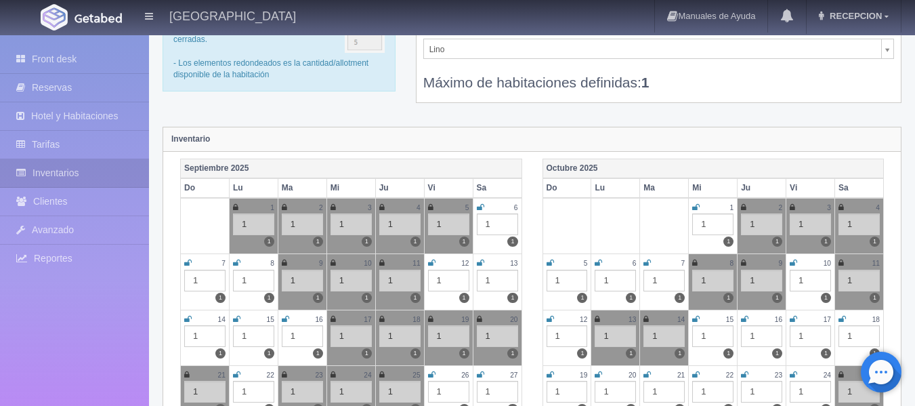
scroll to position [6, 0]
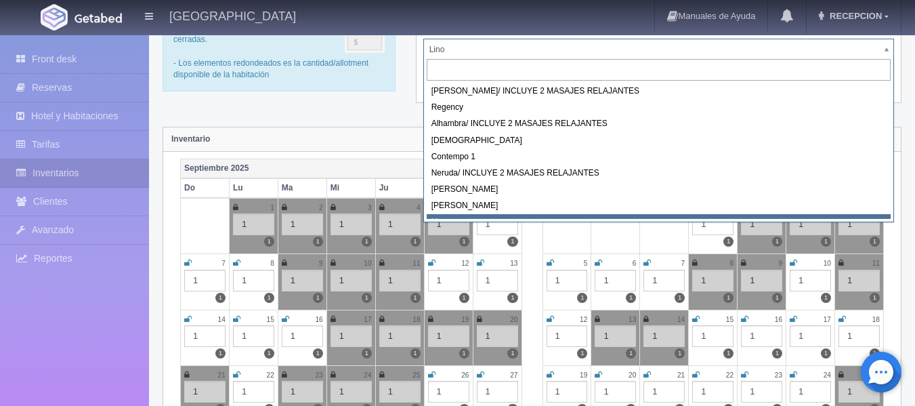
drag, startPoint x: 492, startPoint y: 49, endPoint x: 519, endPoint y: 182, distance: 136.1
select select "717"
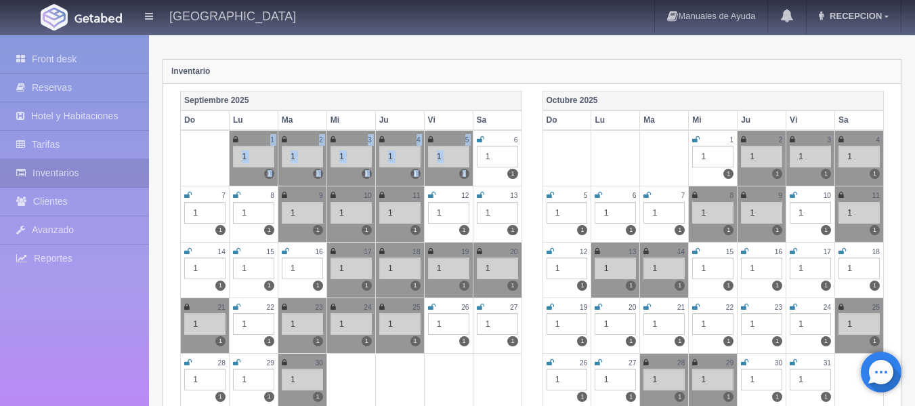
drag, startPoint x: 509, startPoint y: 134, endPoint x: 500, endPoint y: 135, distance: 8.9
click at [509, 135] on table "Septiembre 2025 Do Lu Ma Mi Ju Vi Sa 1 1 1 2 1 1 3 1 1 4 1 1 5 1 1 6 1 1 7 1 1 …" at bounding box center [351, 250] width 342 height 318
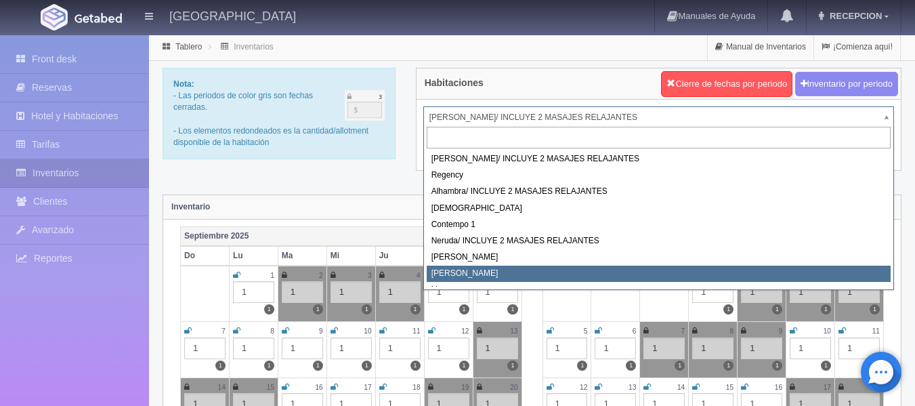
scroll to position [6, 0]
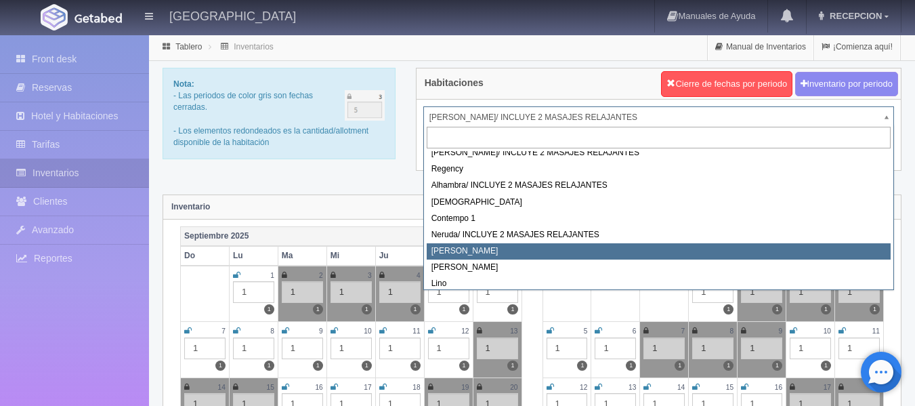
select select "723"
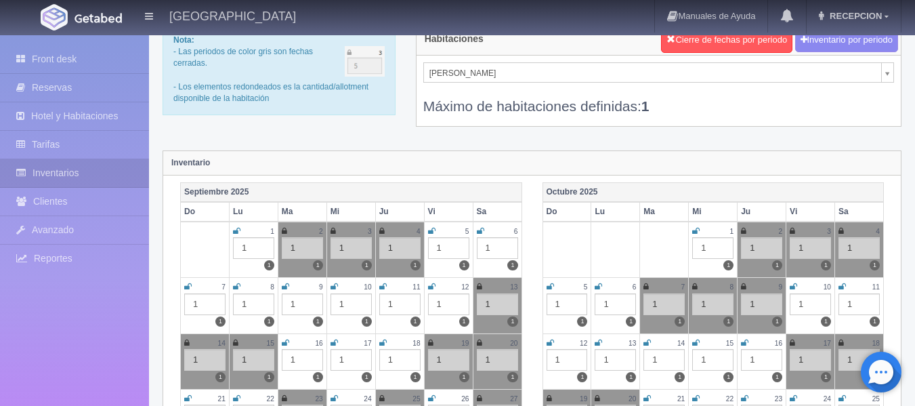
scroll to position [68, 0]
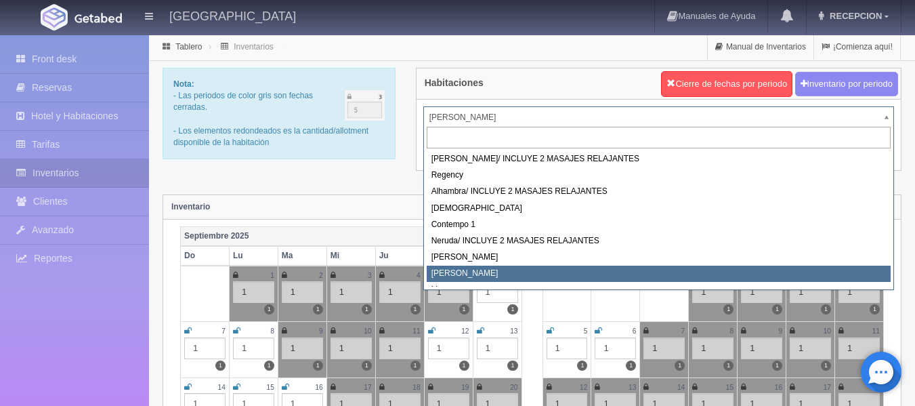
select select "724"
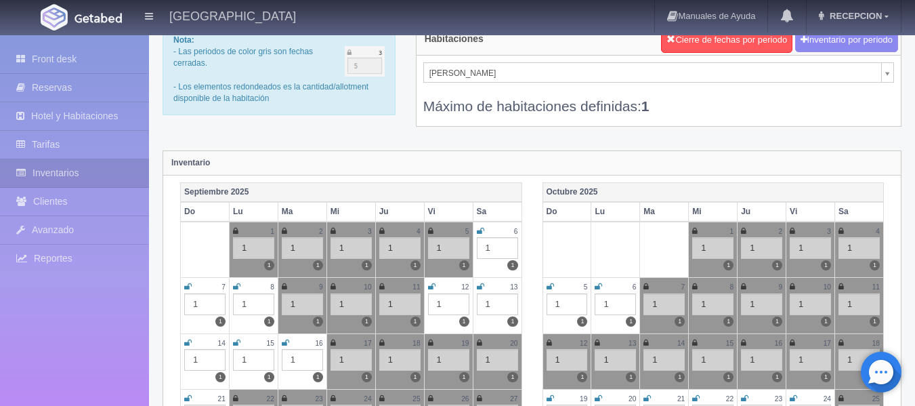
scroll to position [68, 0]
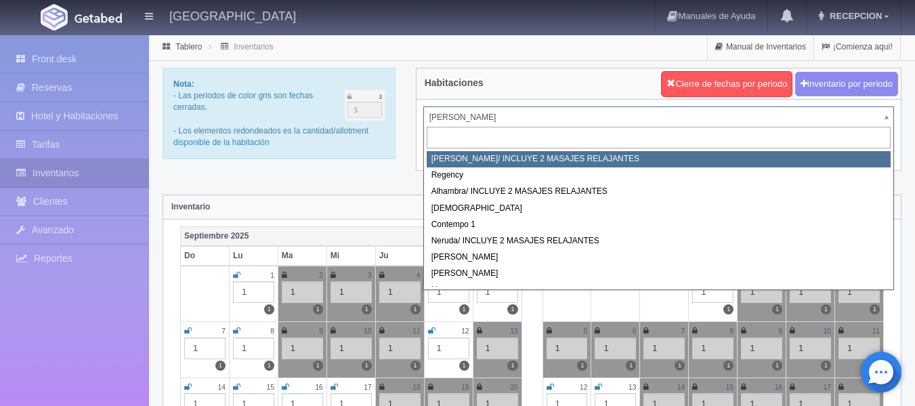
select select "717"
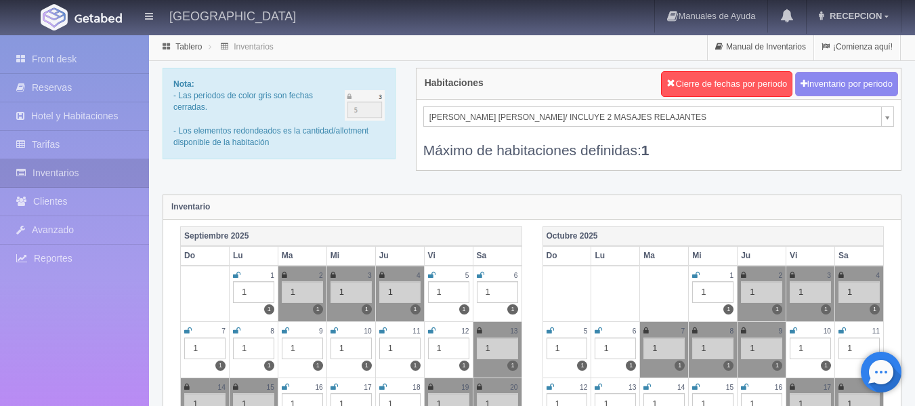
click at [837, 276] on td "4 1 1" at bounding box center [859, 293] width 49 height 56
click at [842, 274] on icon at bounding box center [840, 275] width 5 height 8
